Goal: Information Seeking & Learning: Learn about a topic

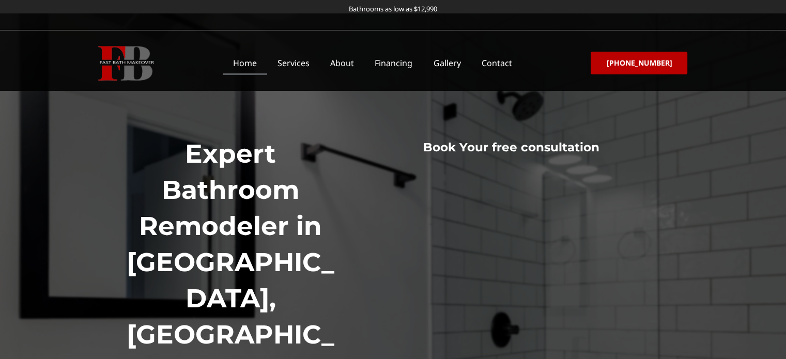
click at [657, 101] on div "Expert Bathroom Remodeler in [GEOGRAPHIC_DATA], [GEOGRAPHIC_DATA] Your go-to sp…" at bounding box center [393, 286] width 589 height 546
click at [461, 66] on link "Gallery" at bounding box center [447, 63] width 48 height 24
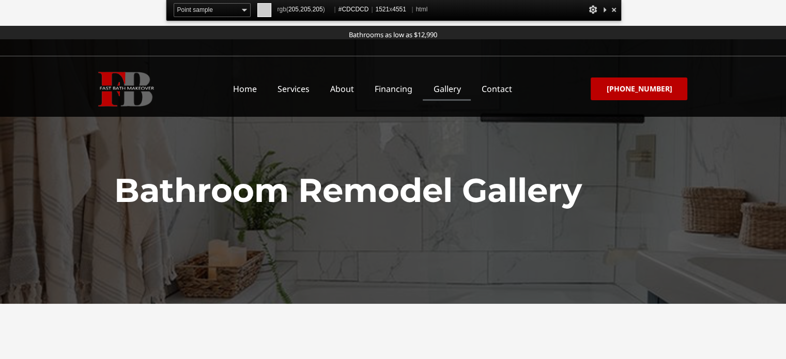
click at [209, 8] on select "Point sample ────────── 3x3 average 5x5 average 11x11 average 25x25 average ───…" at bounding box center [212, 10] width 77 height 14
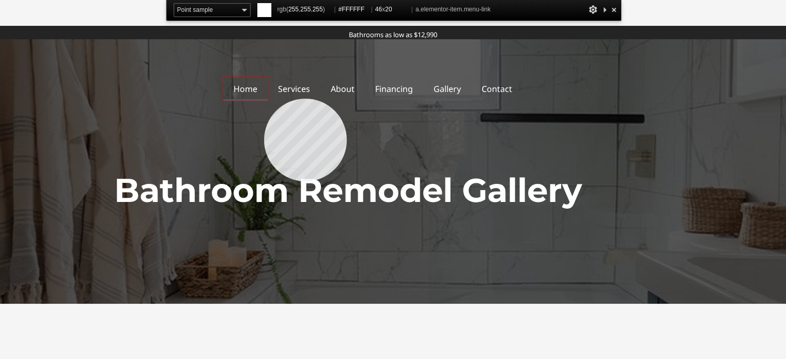
click at [264, 99] on link "Home" at bounding box center [245, 89] width 44 height 24
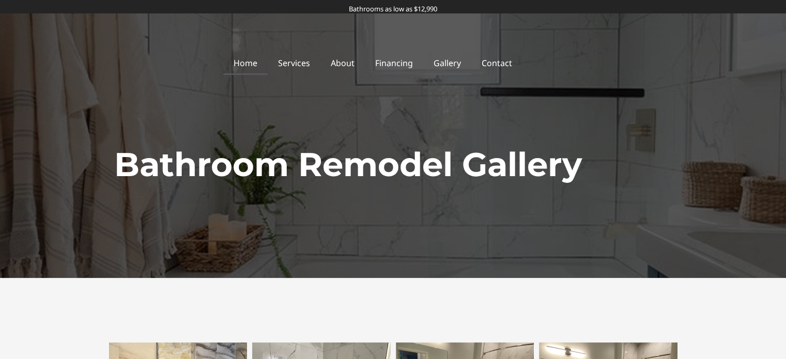
click at [256, 59] on link "Home" at bounding box center [245, 63] width 44 height 24
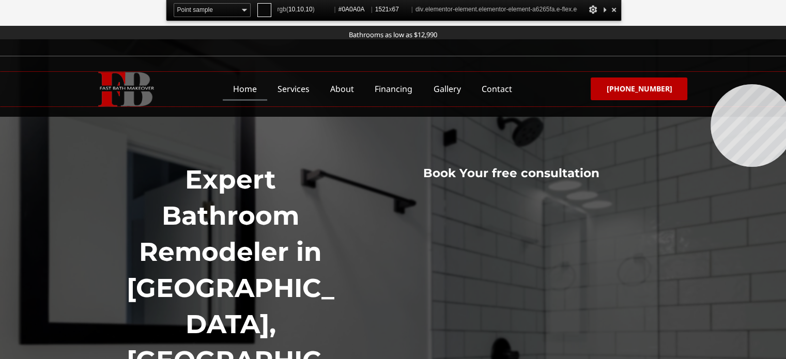
click at [710, 84] on div "Home Services About Financing Gallery Contact Menu Home Services About Financin…" at bounding box center [393, 89] width 786 height 35
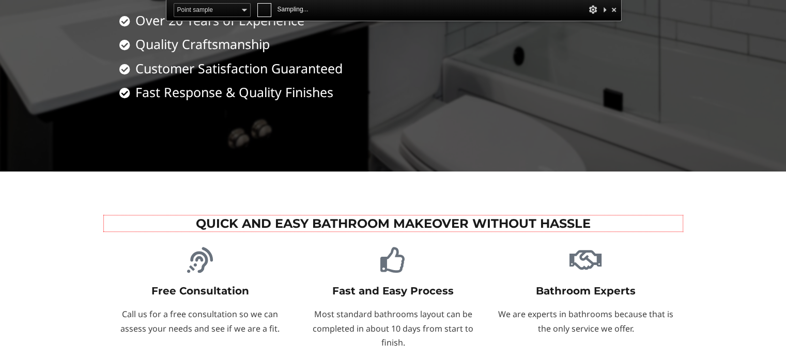
scroll to position [723, 0]
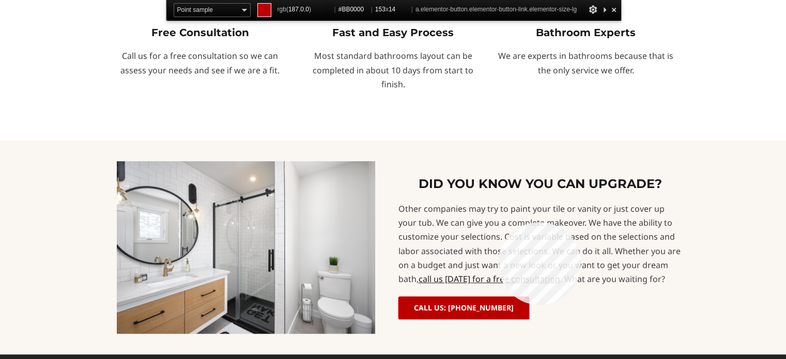
click at [498, 297] on link "CALL US: [PHONE_NUMBER]" at bounding box center [463, 308] width 131 height 23
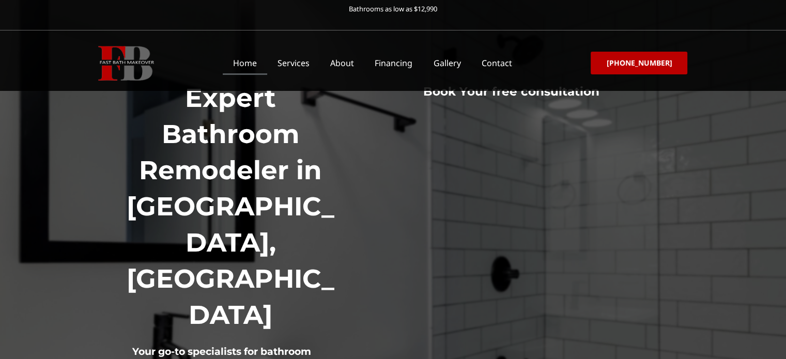
scroll to position [0, 0]
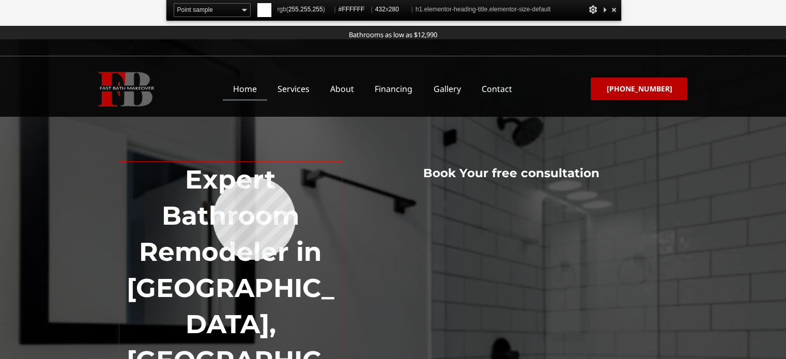
click at [213, 177] on h1 "Expert Bathroom Remodeler in [GEOGRAPHIC_DATA], [GEOGRAPHIC_DATA]" at bounding box center [230, 288] width 223 height 253
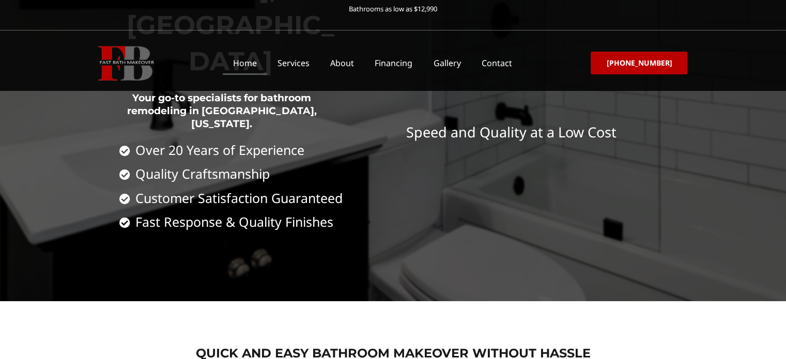
scroll to position [310, 0]
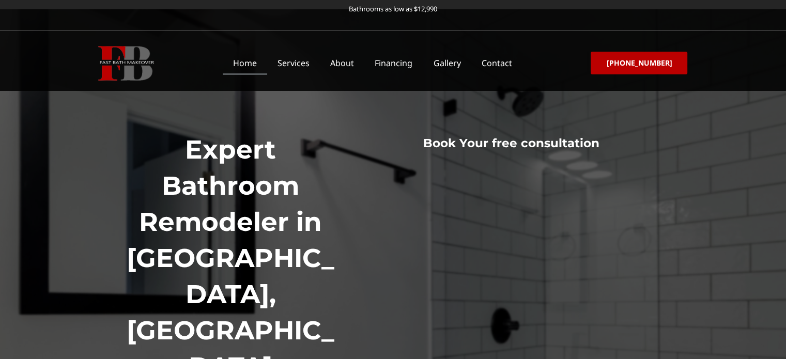
scroll to position [0, 0]
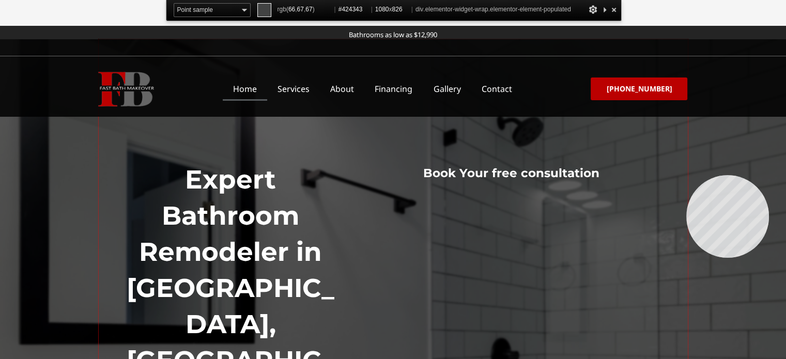
click at [686, 175] on div "Expert Bathroom Remodeler in [GEOGRAPHIC_DATA], [GEOGRAPHIC_DATA] Your go-to sp…" at bounding box center [393, 312] width 589 height 546
